Goal: Task Accomplishment & Management: Use online tool/utility

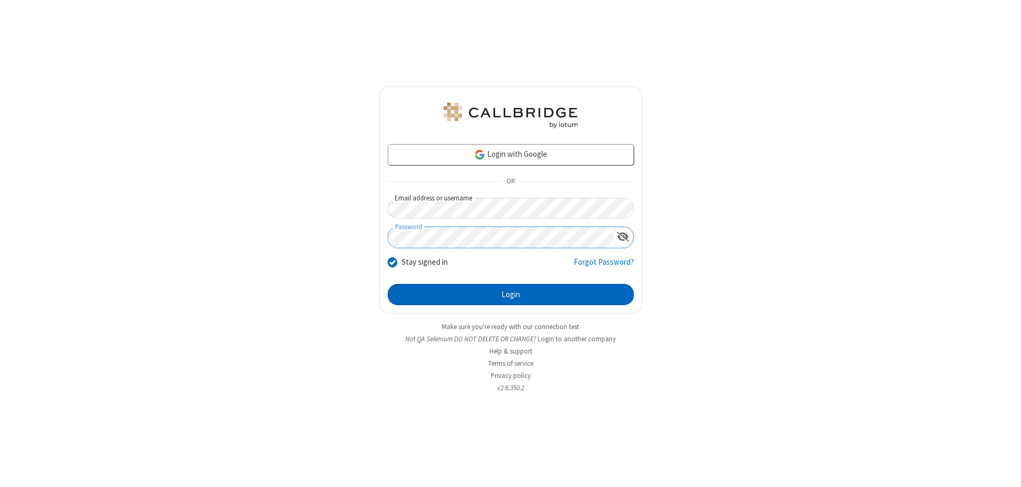
click at [510, 294] on button "Login" at bounding box center [510, 294] width 246 height 21
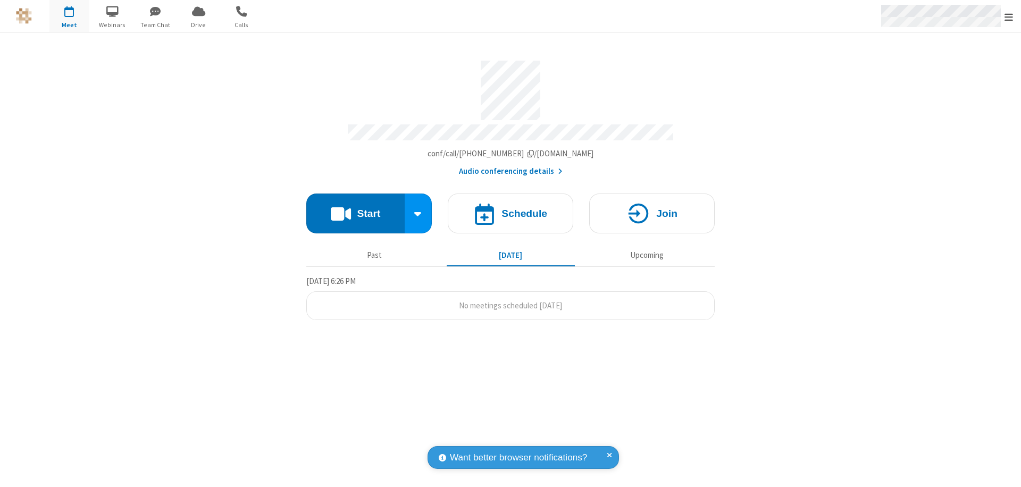
click at [1008, 16] on span "Open menu" at bounding box center [1008, 17] width 9 height 11
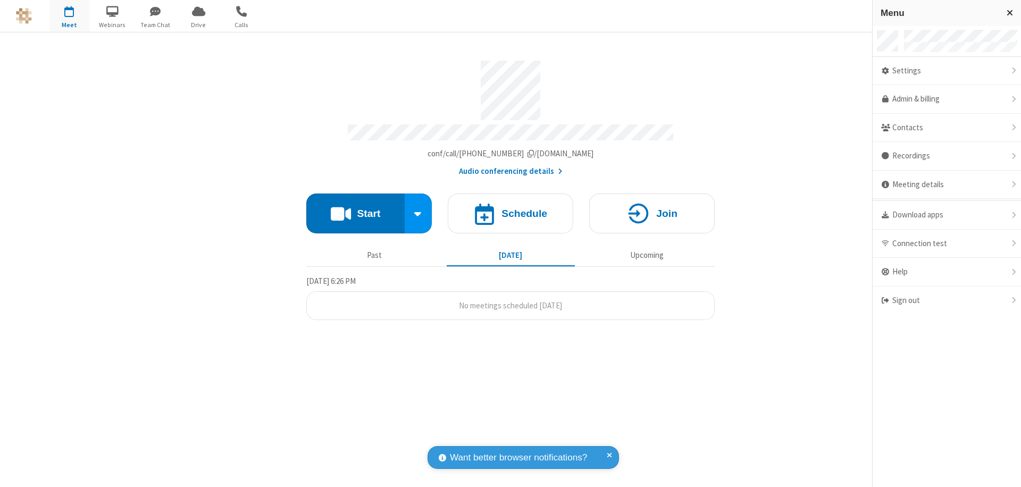
click at [69, 16] on span "button" at bounding box center [69, 11] width 40 height 18
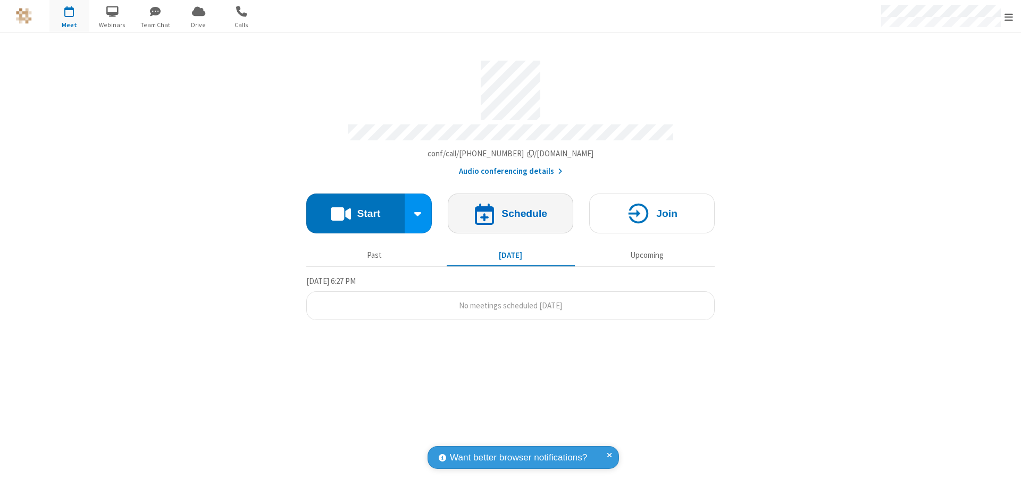
click at [510, 208] on h4 "Schedule" at bounding box center [524, 213] width 46 height 10
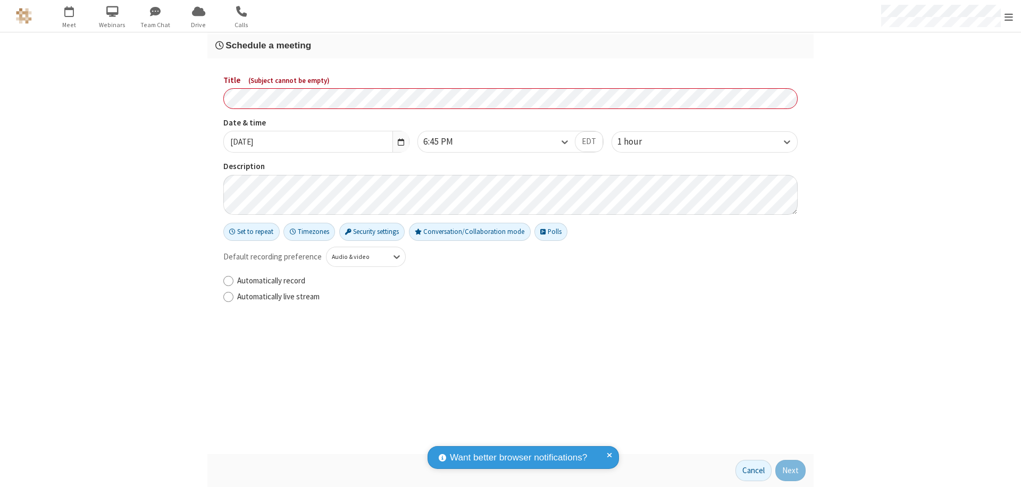
click at [510, 45] on h3 "Schedule a meeting" at bounding box center [510, 45] width 590 height 10
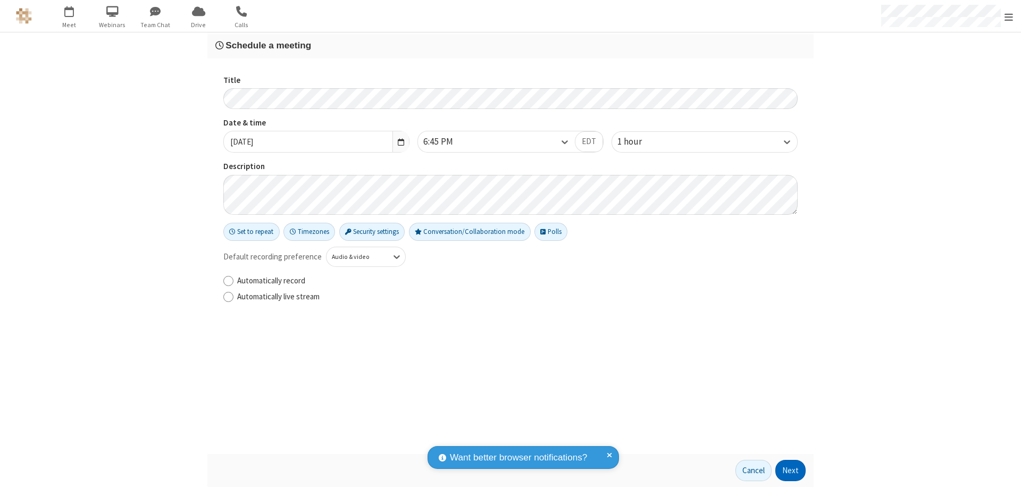
click at [790, 470] on button "Next" at bounding box center [790, 470] width 30 height 21
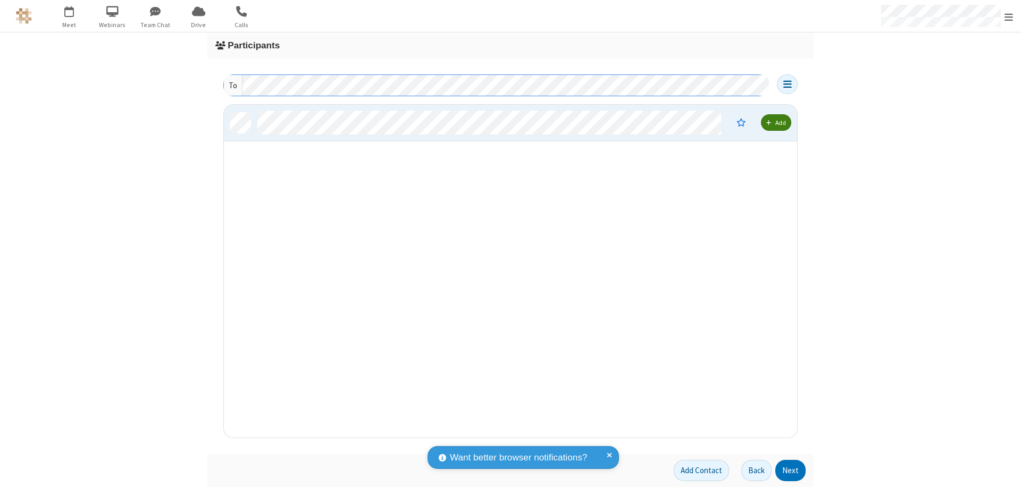
scroll to position [325, 565]
click at [790, 470] on button "Next" at bounding box center [790, 470] width 30 height 21
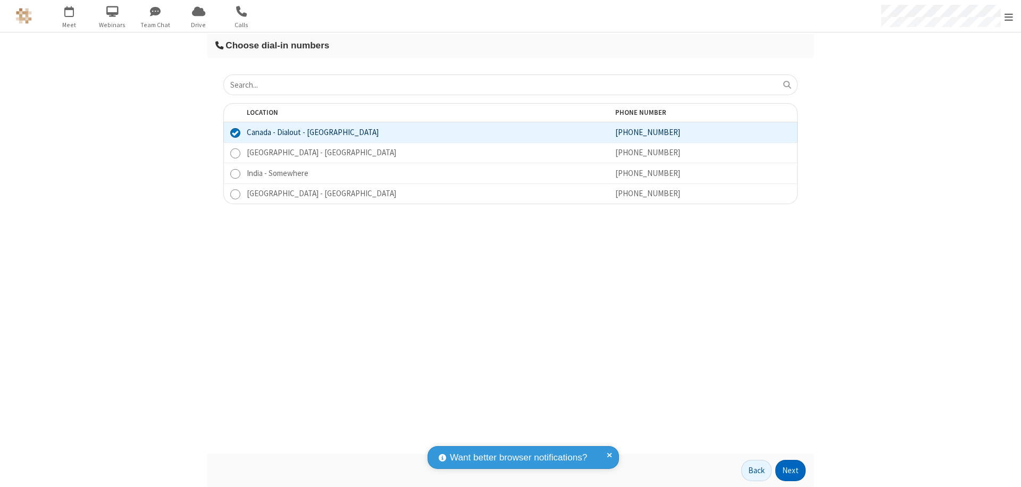
click at [790, 470] on button "Next" at bounding box center [790, 470] width 30 height 21
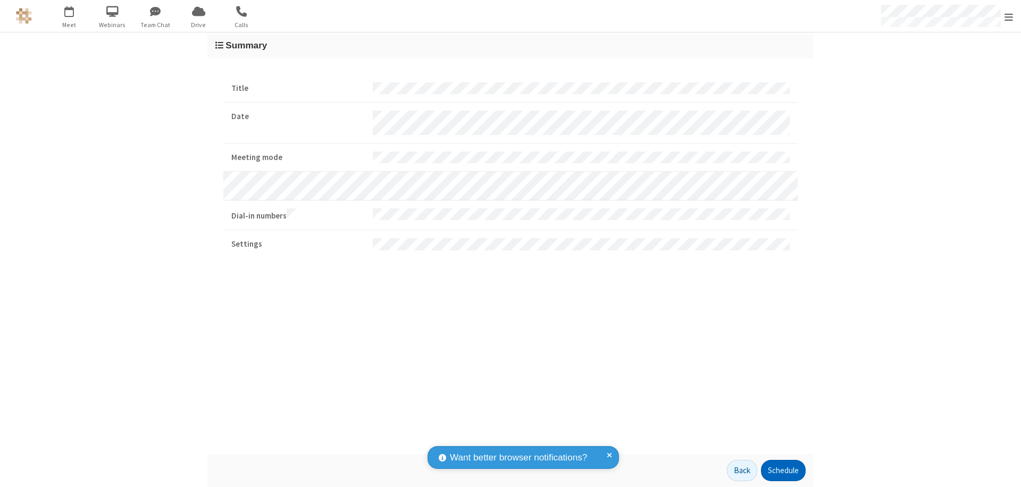
click at [782, 470] on button "Schedule" at bounding box center [783, 470] width 45 height 21
